Goal: Information Seeking & Learning: Learn about a topic

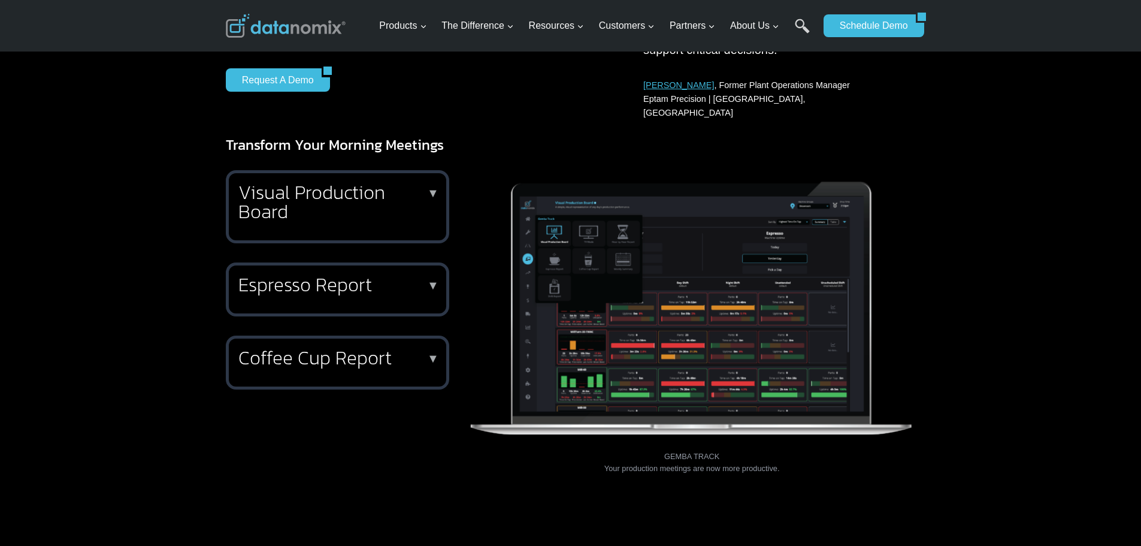
click at [414, 183] on h2 "Visual Production Board" at bounding box center [334, 202] width 193 height 38
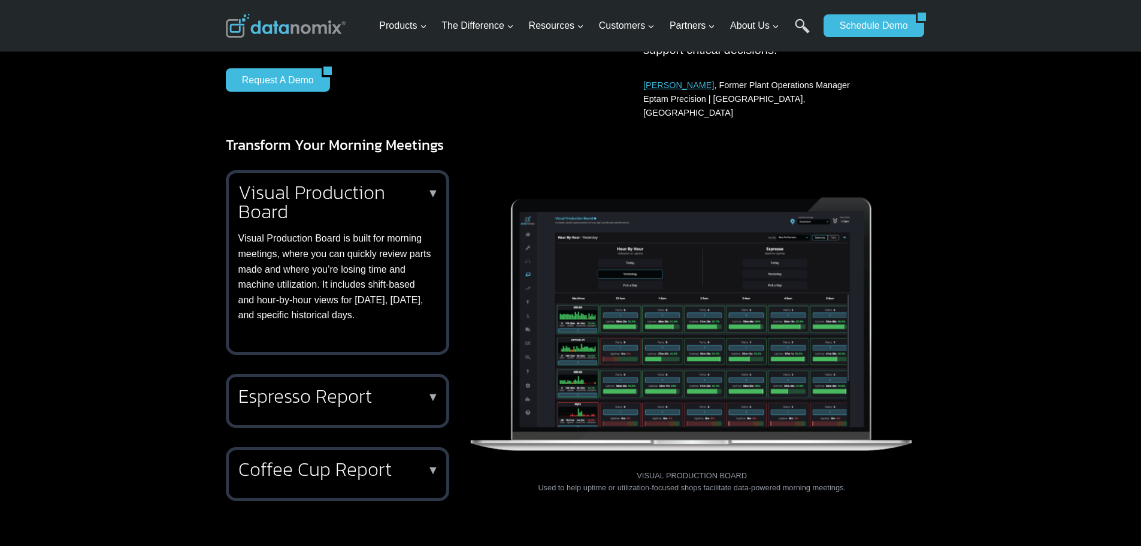
click at [414, 183] on h2 "Visual Production Board" at bounding box center [334, 202] width 193 height 38
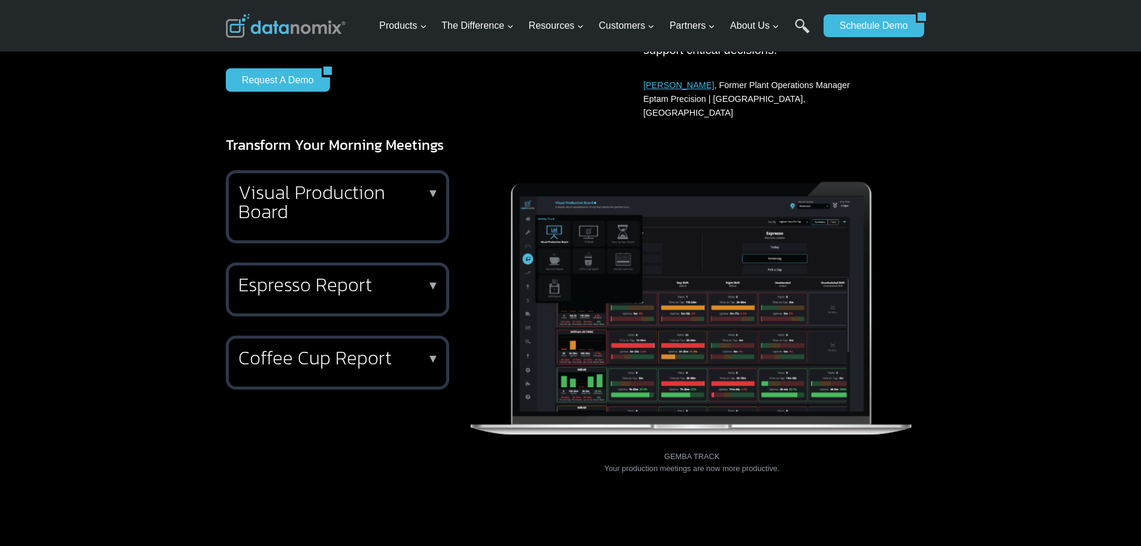
click at [429, 281] on p "▼" at bounding box center [433, 285] width 12 height 8
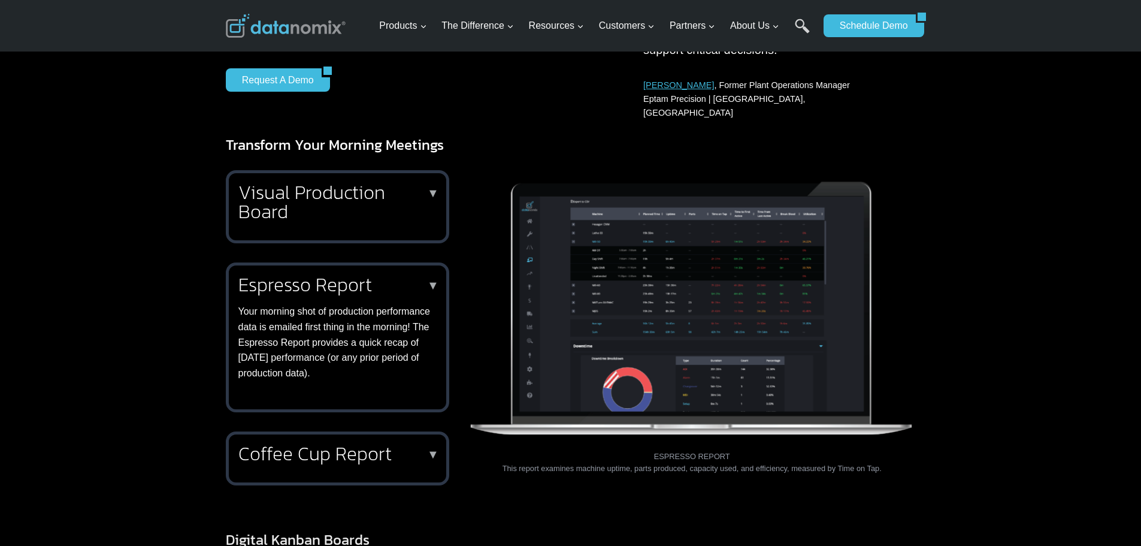
click at [429, 281] on p "▼" at bounding box center [433, 285] width 12 height 8
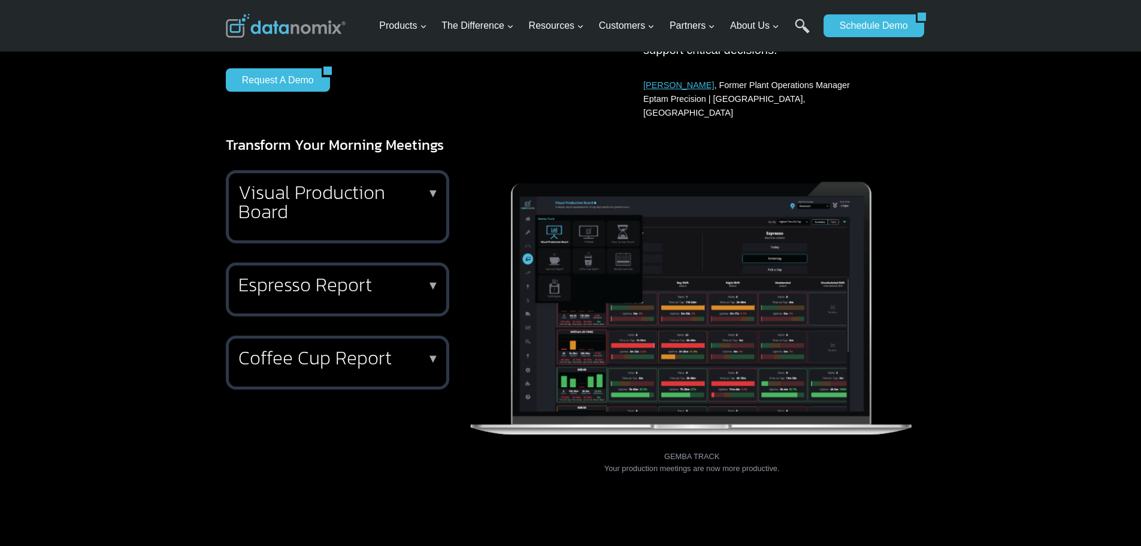
click at [429, 335] on div "Coffee Cup Report ▼ Shops that prioritize cycle times or want to improve parts …" at bounding box center [337, 362] width 223 height 54
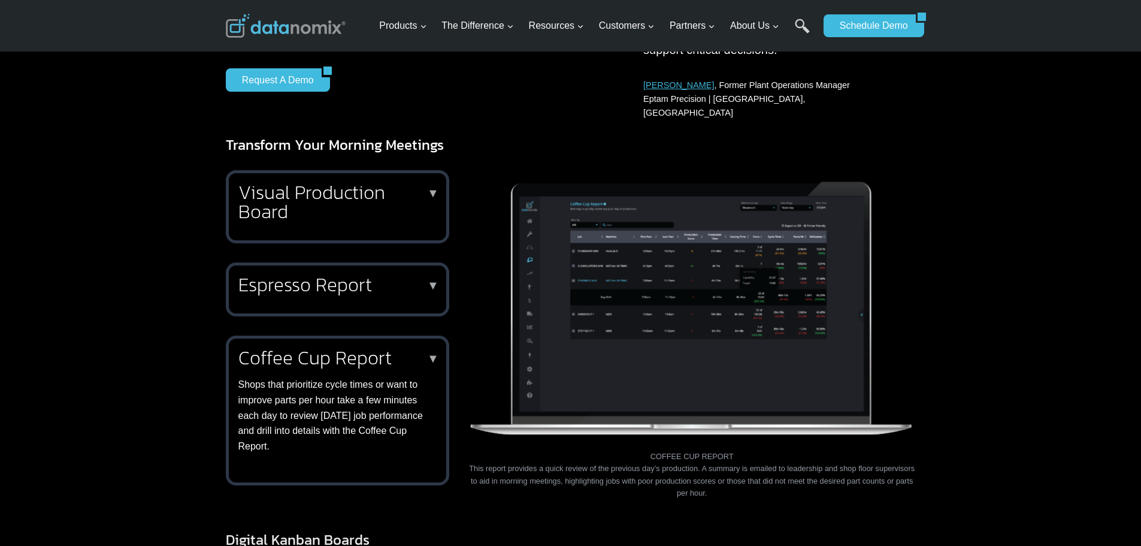
click at [429, 335] on div "Coffee Cup Report ▼ Shops that prioritize cycle times or want to improve parts …" at bounding box center [337, 410] width 223 height 150
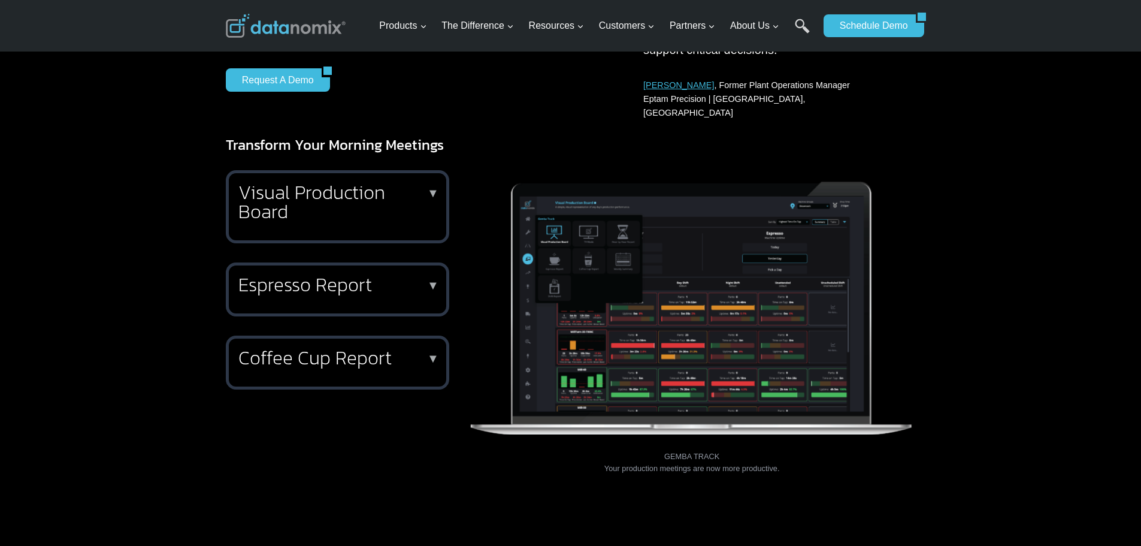
click at [429, 335] on div "Coffee Cup Report ▼ Shops that prioritize cycle times or want to improve parts …" at bounding box center [337, 362] width 223 height 54
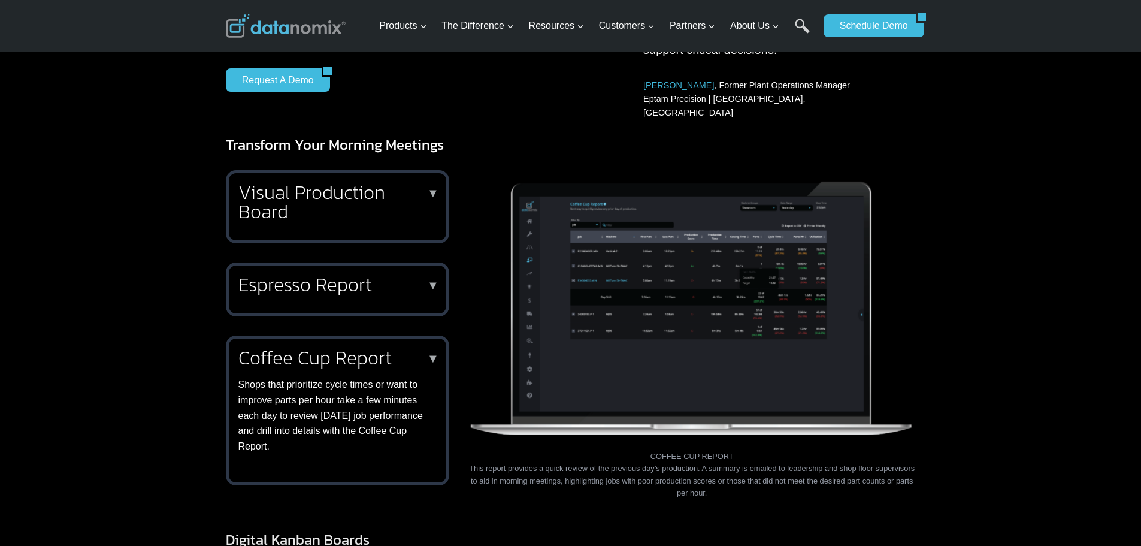
click at [429, 335] on div "Coffee Cup Report ▼ Shops that prioritize cycle times or want to improve parts …" at bounding box center [337, 410] width 223 height 150
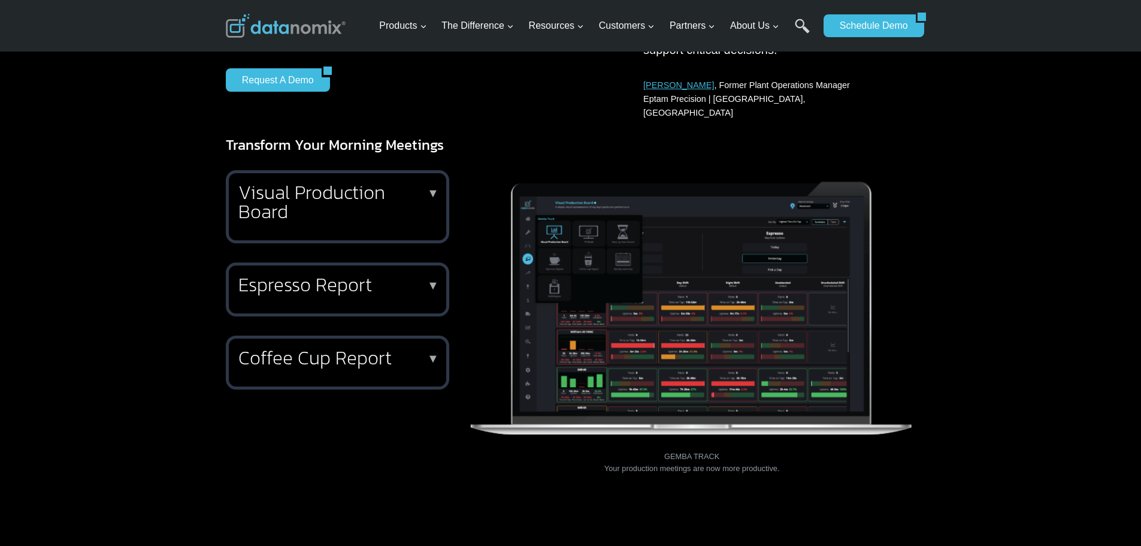
click at [359, 278] on h2 "Espresso Report" at bounding box center [334, 284] width 193 height 19
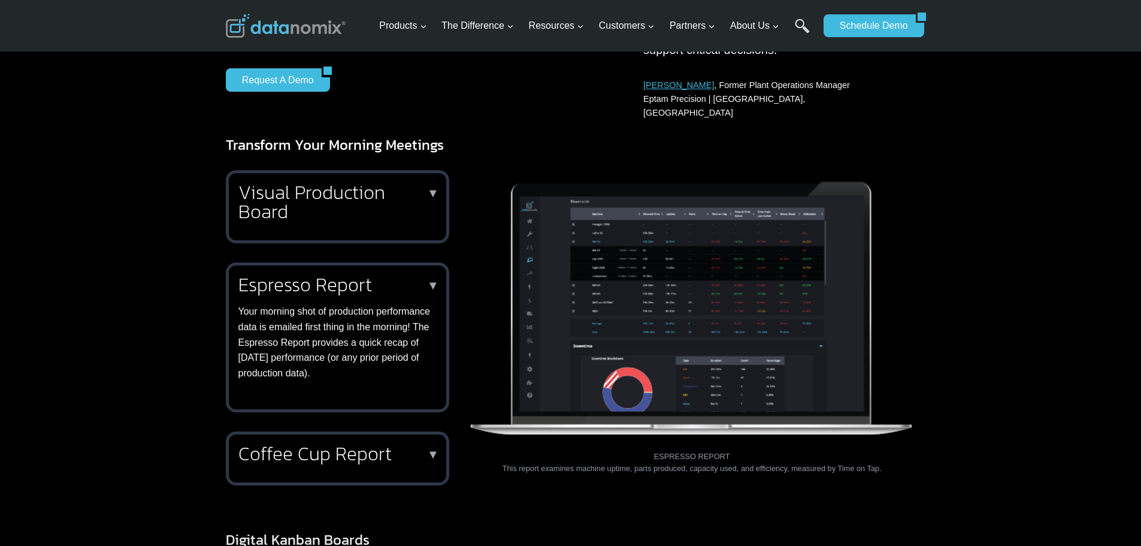
click at [322, 307] on p "Your morning shot of production performance data is emailed first thing in the …" at bounding box center [334, 342] width 193 height 77
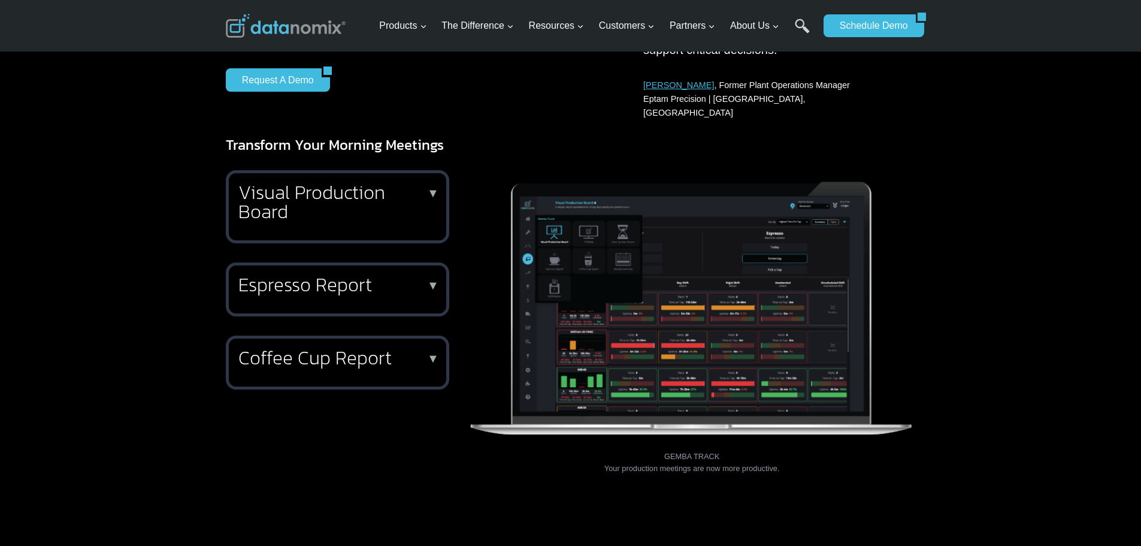
click at [397, 195] on h2 "Visual Production Board" at bounding box center [334, 202] width 193 height 38
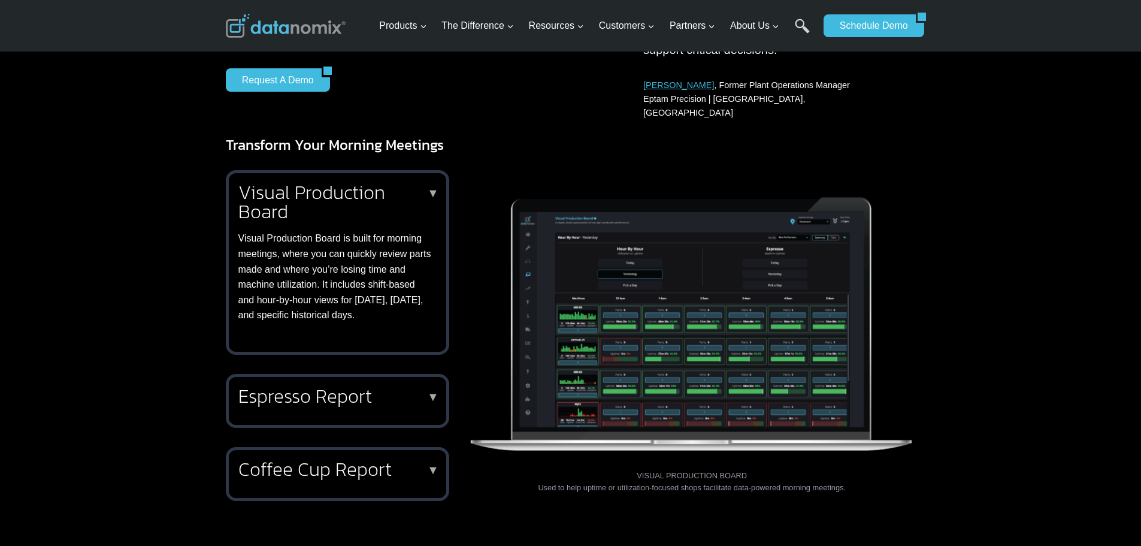
click at [397, 195] on h2 "Visual Production Board" at bounding box center [334, 202] width 193 height 38
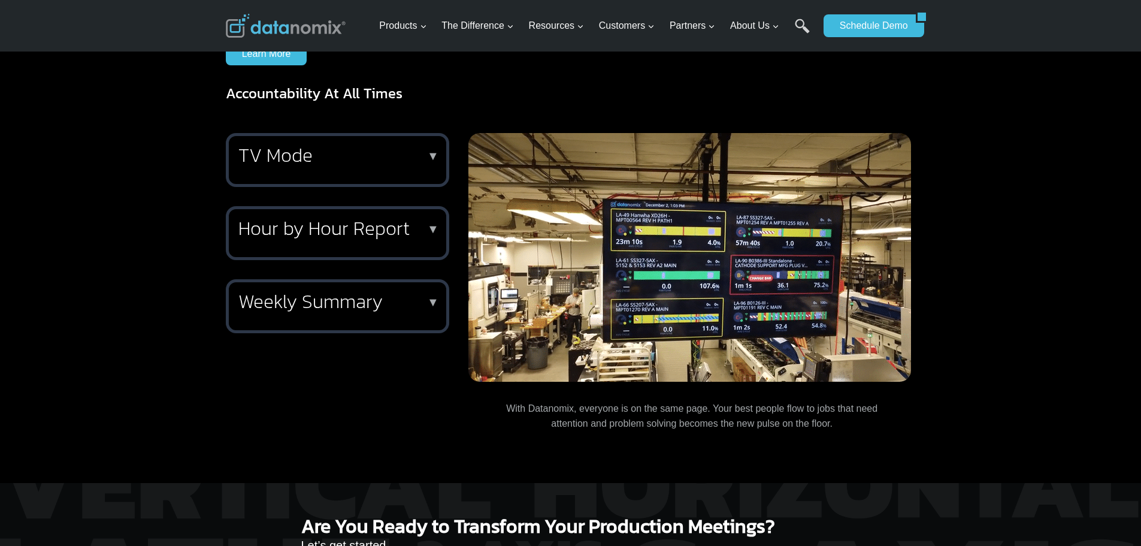
scroll to position [1198, 0]
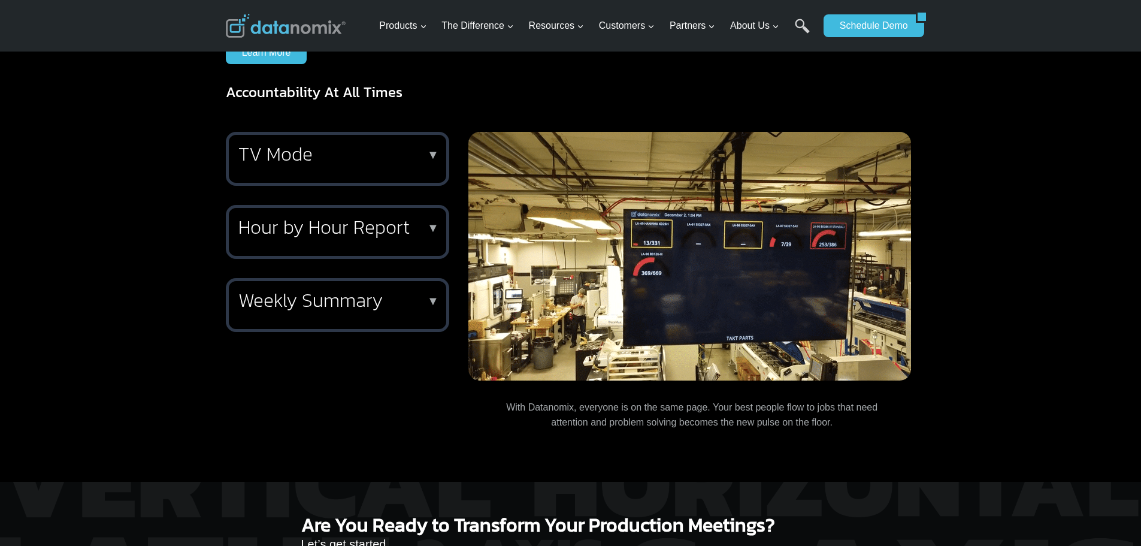
click at [390, 232] on div "Hour by Hour Report ▼ Track your hourly production rate against goals and adjus…" at bounding box center [337, 232] width 223 height 54
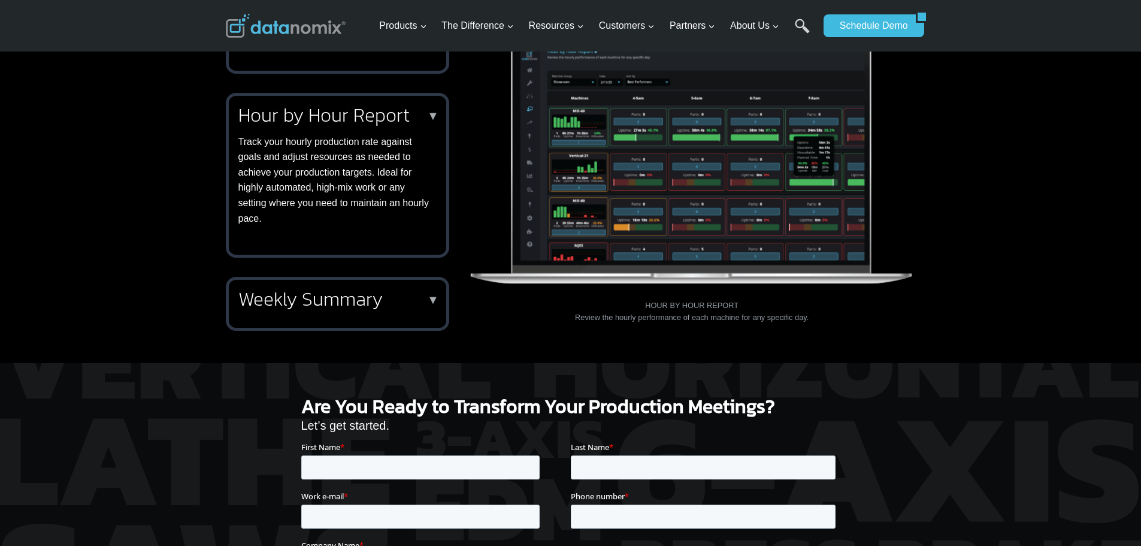
click at [376, 183] on p "Track your hourly production rate against goals and adjust resources as needed …" at bounding box center [334, 180] width 193 height 92
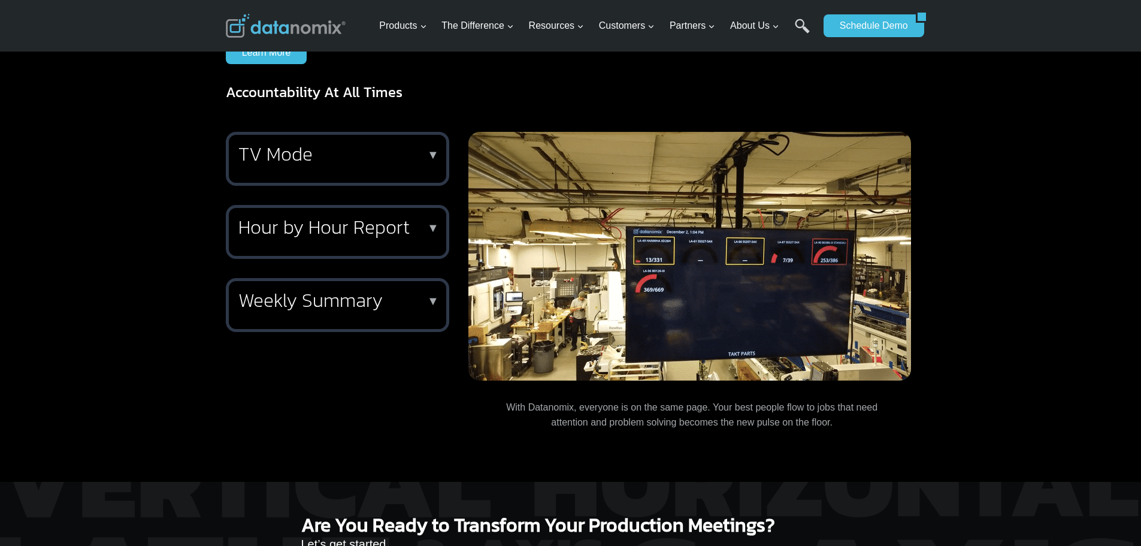
click at [420, 290] on h2 "Weekly Summary" at bounding box center [334, 299] width 193 height 19
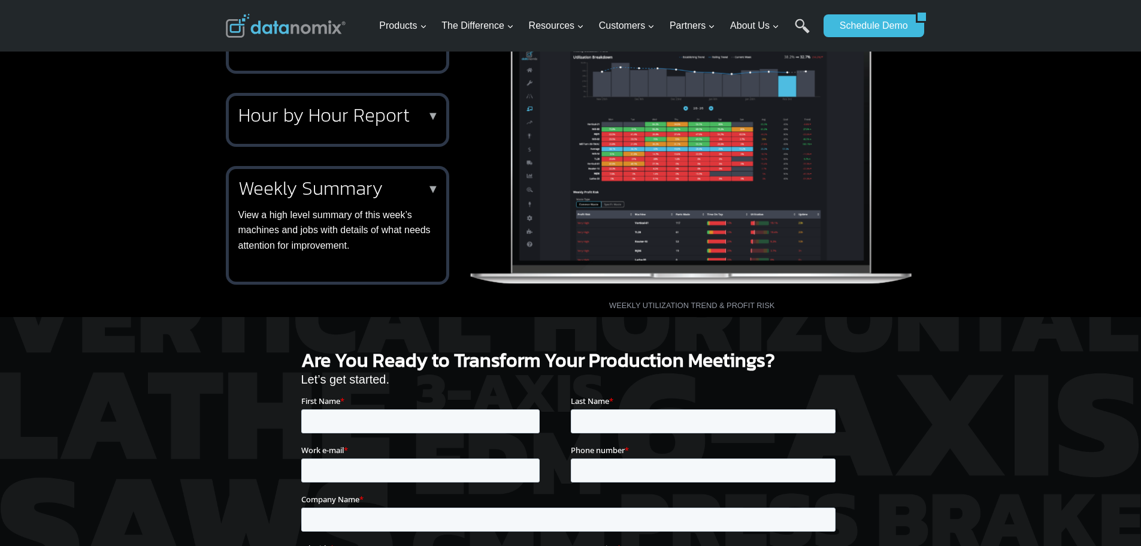
click at [404, 225] on p "View a high level summary of this week’s machines and jobs with details of what…" at bounding box center [334, 230] width 193 height 46
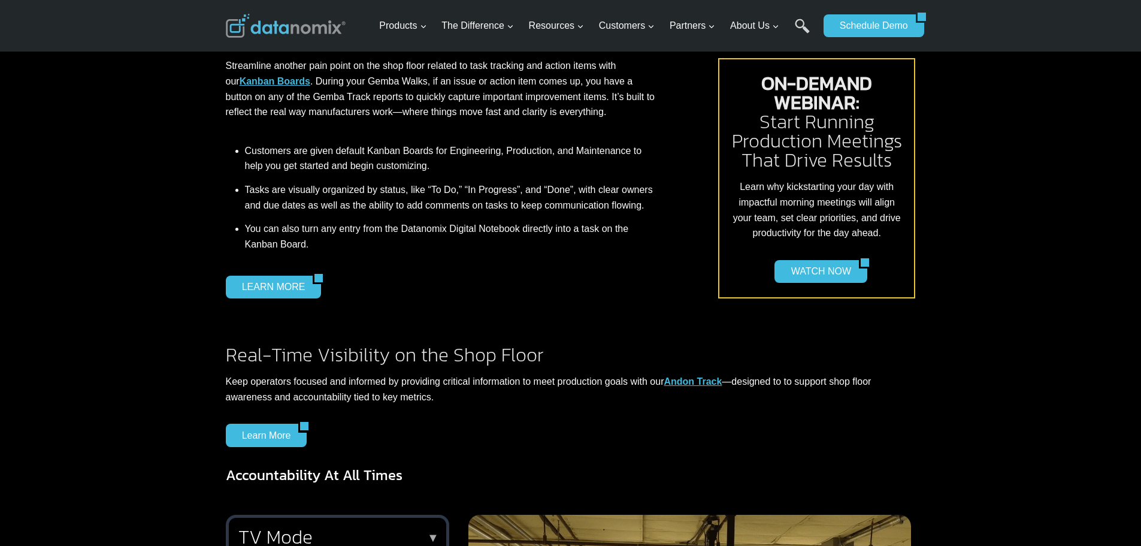
scroll to position [555, 0]
